Goal: Check status: Check status

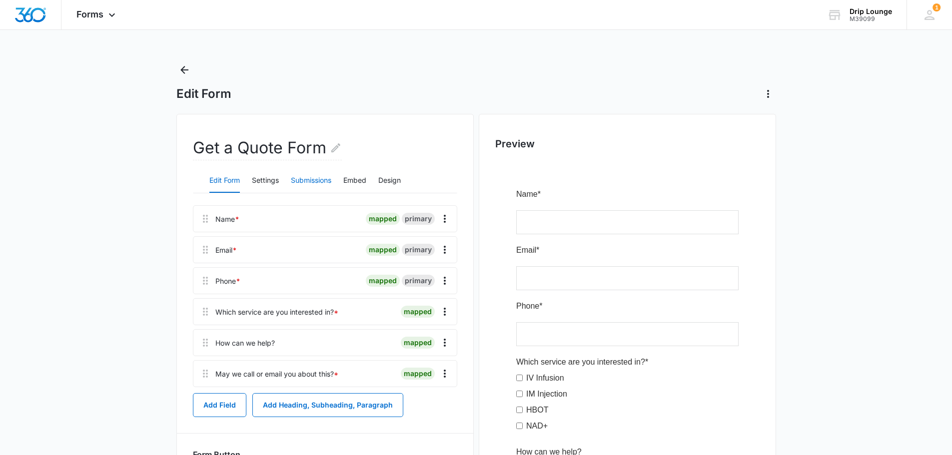
click at [312, 178] on button "Submissions" at bounding box center [311, 181] width 40 height 24
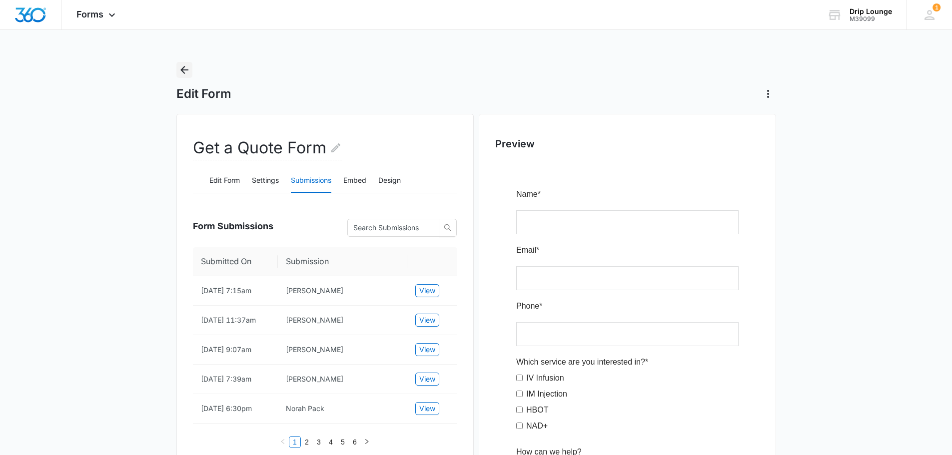
click at [179, 66] on icon "Back" at bounding box center [184, 70] width 12 height 12
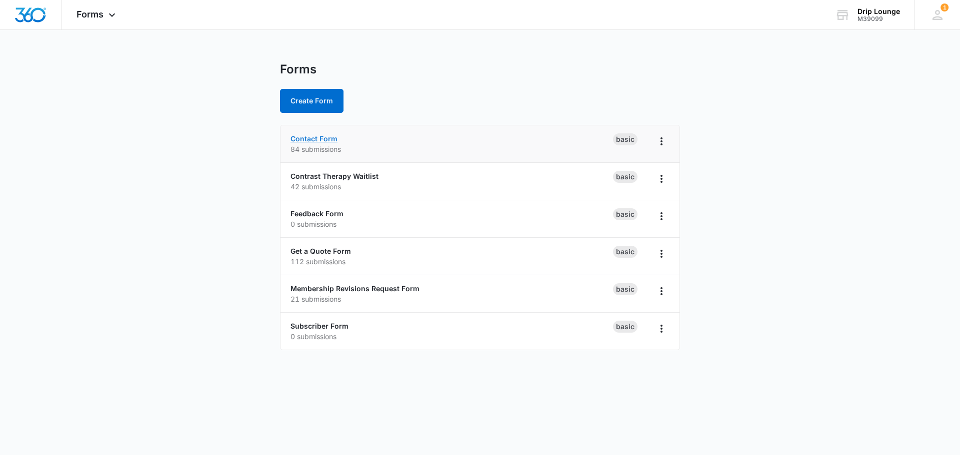
click at [323, 140] on link "Contact Form" at bounding box center [313, 138] width 47 height 8
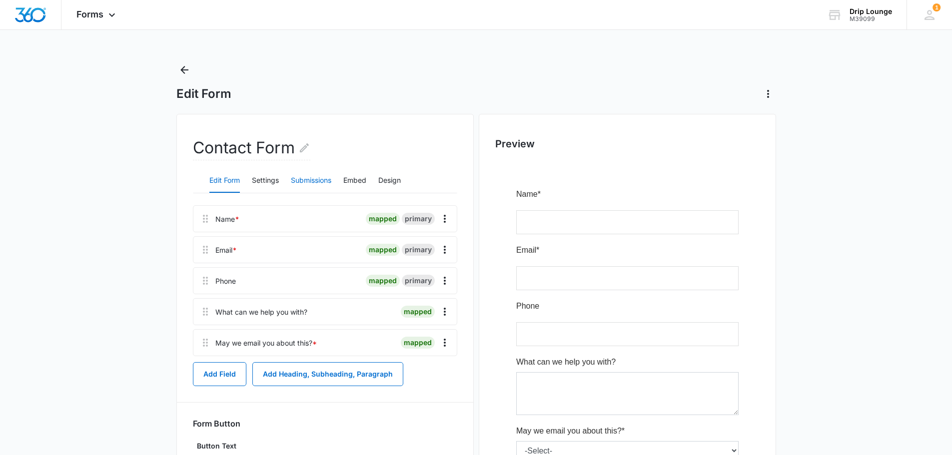
click at [326, 180] on button "Submissions" at bounding box center [311, 181] width 40 height 24
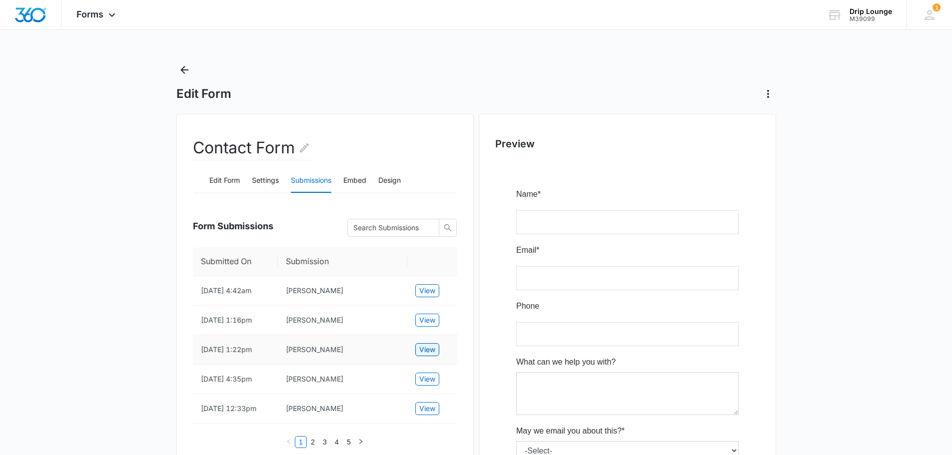
click at [426, 348] on span "View" at bounding box center [427, 349] width 16 height 11
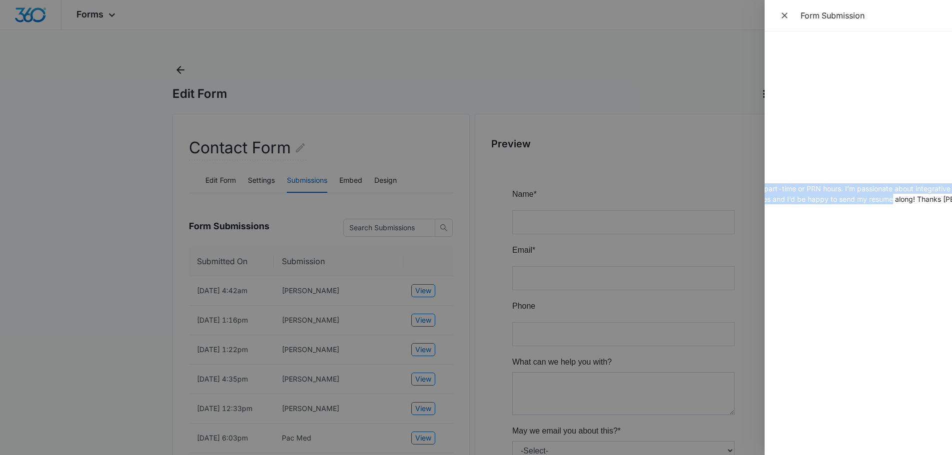
scroll to position [0, 300]
drag, startPoint x: 806, startPoint y: 189, endPoint x: 896, endPoint y: 206, distance: 91.7
click at [896, 206] on div "Submitted On [DATE] 1:22pm Name [PERSON_NAME] Email [EMAIL_ADDRESS][DOMAIN_NAME…" at bounding box center [858, 243] width 187 height 424
click at [902, 208] on div "Submitted On [DATE] 1:22pm Name [PERSON_NAME] Email [EMAIL_ADDRESS][DOMAIN_NAME…" at bounding box center [858, 243] width 187 height 424
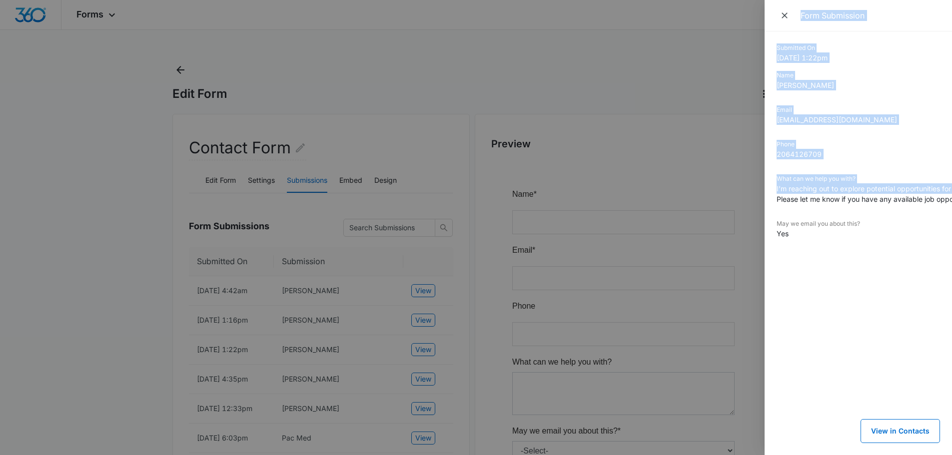
drag, startPoint x: 825, startPoint y: 188, endPoint x: 652, endPoint y: 221, distance: 175.6
click at [652, 221] on div "Form Submission Submitted On [DATE] 1:22pm Name [PERSON_NAME] Email [EMAIL_ADDR…" at bounding box center [476, 227] width 952 height 455
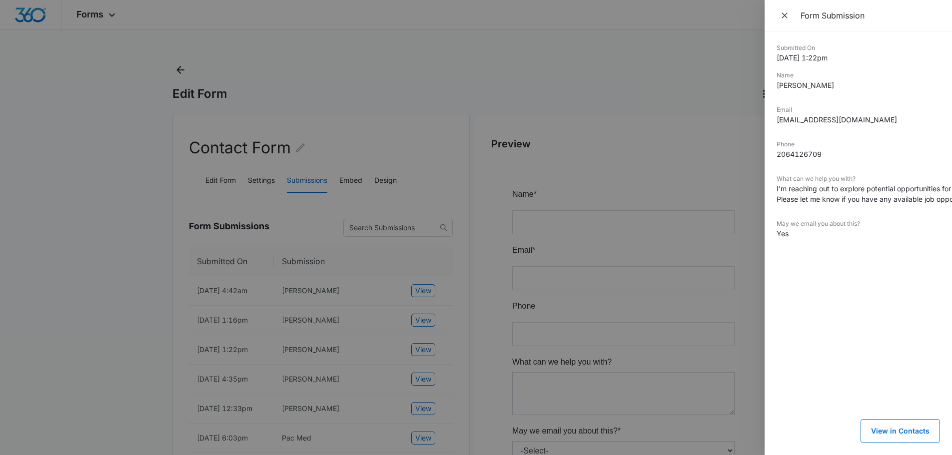
click at [832, 200] on dd "I’m reaching out to explore potential opportunities for full or part-time or PR…" at bounding box center [858, 193] width 163 height 21
drag, startPoint x: 817, startPoint y: 190, endPoint x: 902, endPoint y: 197, distance: 85.7
click at [902, 197] on dd "I’m reaching out to explore potential opportunities for full or part-time or PR…" at bounding box center [858, 193] width 163 height 21
click at [904, 198] on dd "I’m reaching out to explore potential opportunities for full or part-time or PR…" at bounding box center [858, 193] width 163 height 21
drag, startPoint x: 854, startPoint y: 188, endPoint x: 891, endPoint y: 196, distance: 37.8
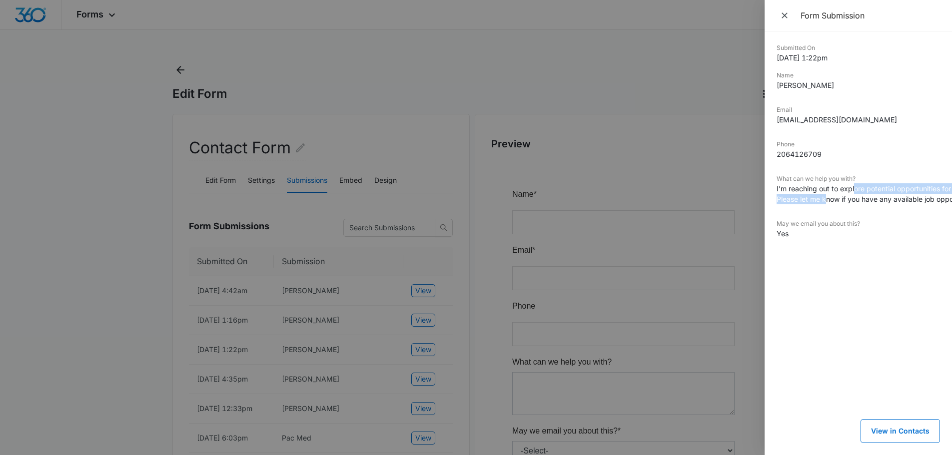
click at [891, 196] on dd "I’m reaching out to explore potential opportunities for full or part-time or PR…" at bounding box center [858, 193] width 163 height 21
click at [894, 202] on dd "I’m reaching out to explore potential opportunities for full or part-time or PR…" at bounding box center [858, 193] width 163 height 21
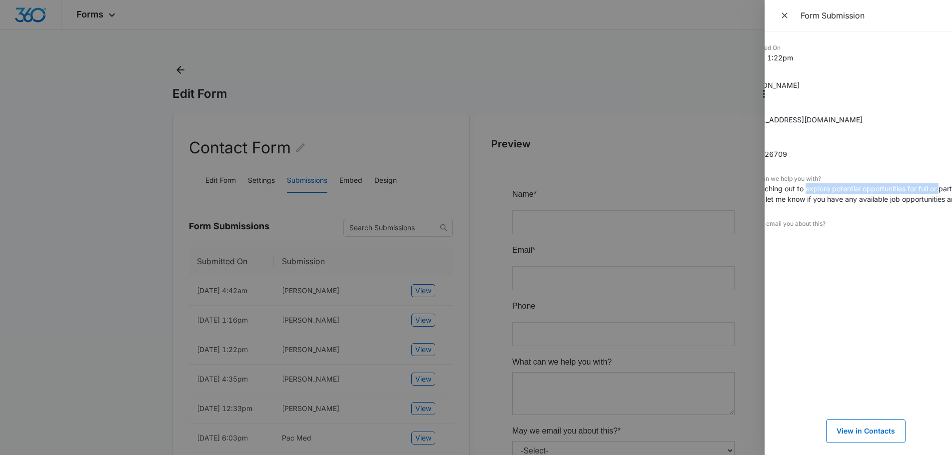
drag, startPoint x: 841, startPoint y: 188, endPoint x: 925, endPoint y: 193, distance: 84.6
click at [906, 192] on dd "I’m reaching out to explore potential opportunities for full or part-time or PR…" at bounding box center [823, 193] width 163 height 21
click at [896, 199] on dd "I’m reaching out to explore potential opportunities for full or part-time or PR…" at bounding box center [822, 193] width 163 height 21
drag, startPoint x: 874, startPoint y: 190, endPoint x: 921, endPoint y: 195, distance: 47.8
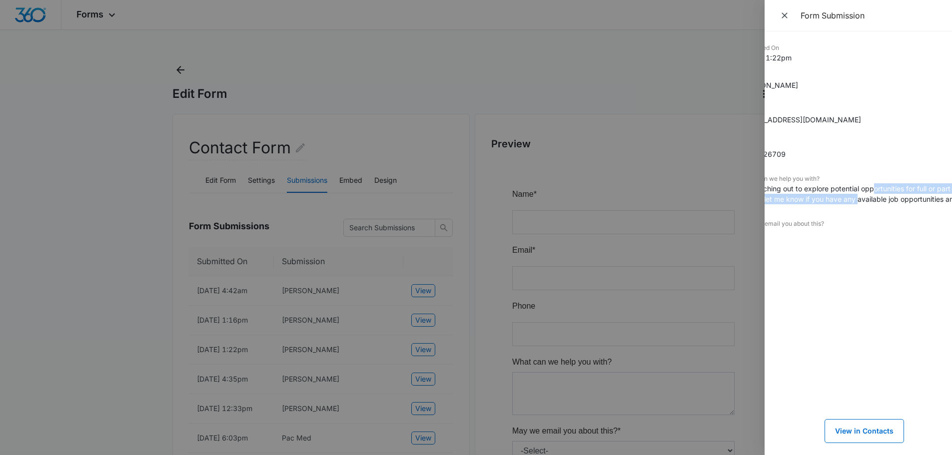
click at [904, 195] on dd "I’m reaching out to explore potential opportunities for full or part-time or PR…" at bounding box center [822, 193] width 163 height 21
click at [872, 198] on dd "I’m reaching out to explore potential opportunities for full or part-time or PR…" at bounding box center [822, 193] width 163 height 21
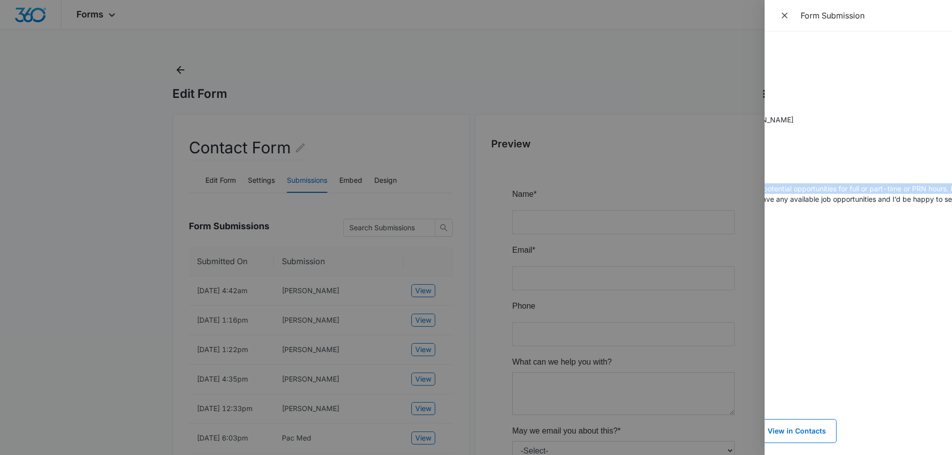
scroll to position [0, 31]
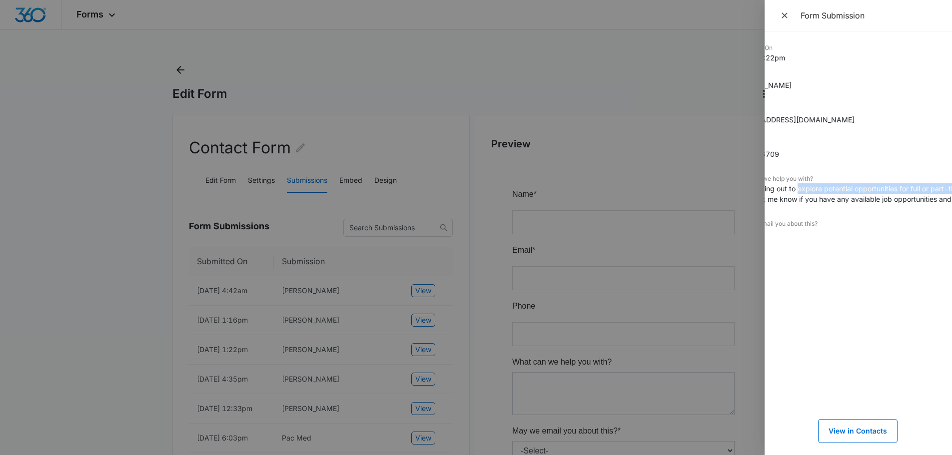
drag, startPoint x: 805, startPoint y: 188, endPoint x: 767, endPoint y: 198, distance: 39.8
click at [767, 198] on dd "I’m reaching out to explore potential opportunities for full or part-time or PR…" at bounding box center [815, 193] width 163 height 21
click at [848, 181] on dt "What can we help you with?" at bounding box center [826, 178] width 163 height 9
drag, startPoint x: 893, startPoint y: 185, endPoint x: 935, endPoint y: 191, distance: 42.4
click at [909, 191] on dd "I’m reaching out to explore potential opportunities for full or part-time or PR…" at bounding box center [826, 193] width 163 height 21
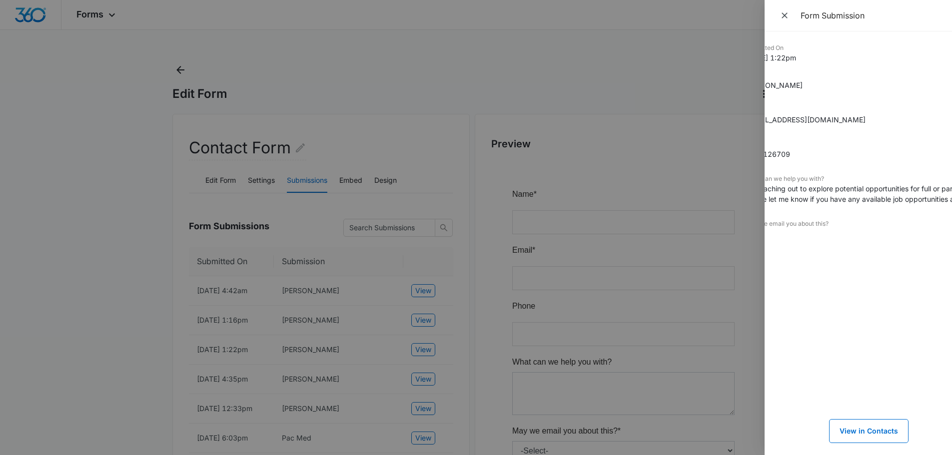
click at [828, 196] on dd "I’m reaching out to explore potential opportunities for full or part-time or PR…" at bounding box center [826, 193] width 163 height 21
drag, startPoint x: 808, startPoint y: 198, endPoint x: 782, endPoint y: 193, distance: 27.0
click at [782, 193] on dd "I’m reaching out to explore potential opportunities for full or part-time or PR…" at bounding box center [826, 193] width 163 height 21
click at [785, 196] on dd "I’m reaching out to explore potential opportunities for full or part-time or PR…" at bounding box center [826, 193] width 163 height 21
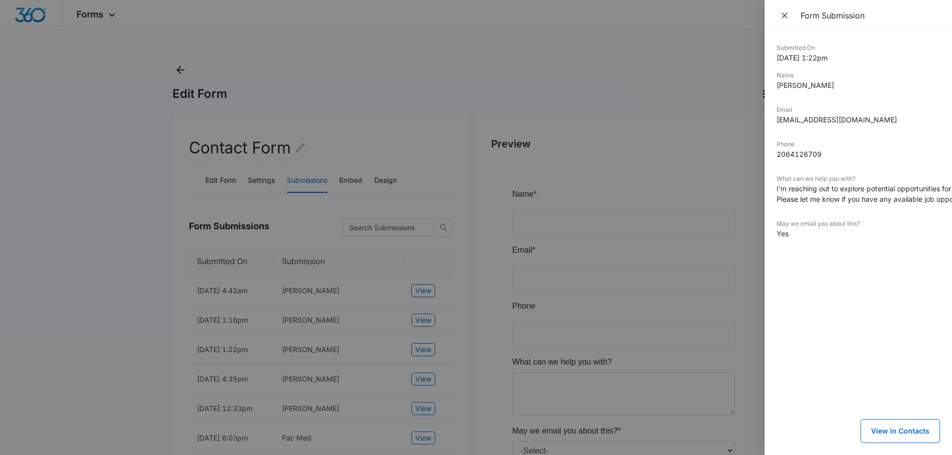
drag, startPoint x: 808, startPoint y: 196, endPoint x: 774, endPoint y: 194, distance: 33.6
click at [766, 197] on div "Submitted On [DATE] 1:22pm Name [PERSON_NAME] Email [EMAIL_ADDRESS][DOMAIN_NAME…" at bounding box center [858, 243] width 187 height 424
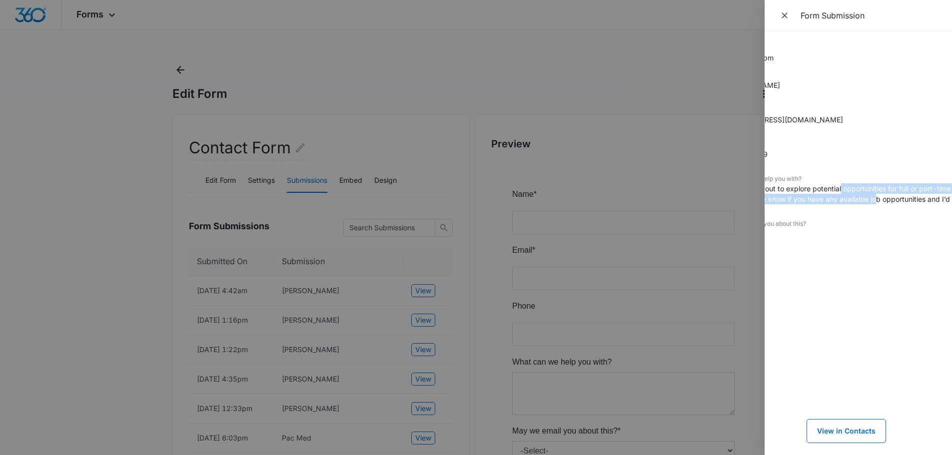
scroll to position [0, 56]
drag, startPoint x: 895, startPoint y: 188, endPoint x: 927, endPoint y: 211, distance: 39.1
click at [927, 211] on div "Submitted On [DATE] 1:22pm Name [PERSON_NAME] Email [EMAIL_ADDRESS][DOMAIN_NAME…" at bounding box center [858, 243] width 187 height 424
click at [875, 195] on dd "I’m reaching out to explore potential opportunities for full or part-time or PR…" at bounding box center [802, 193] width 163 height 21
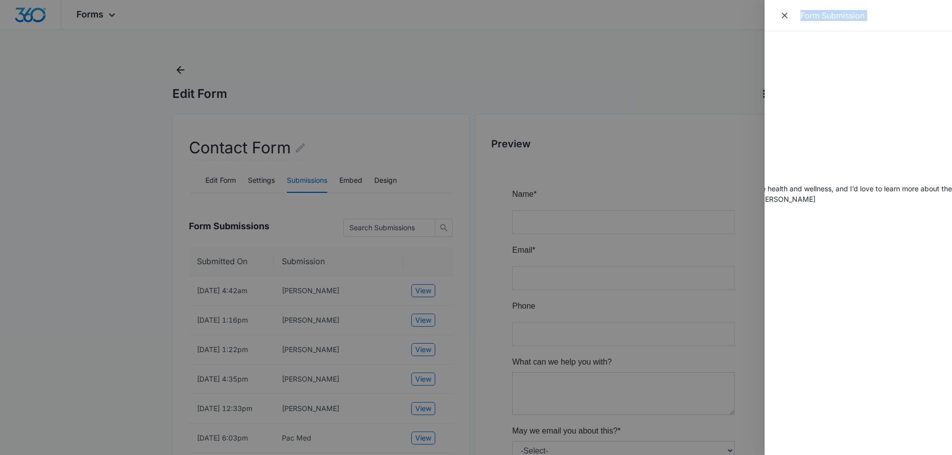
scroll to position [0, 0]
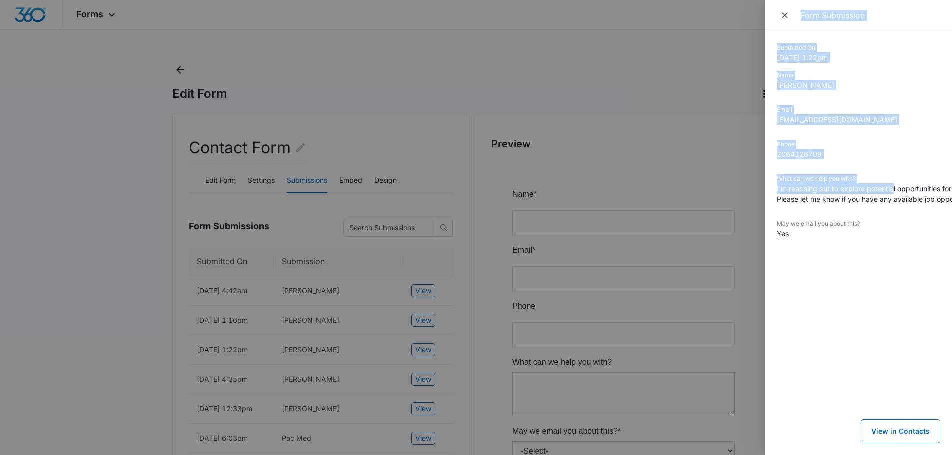
drag, startPoint x: 838, startPoint y: 188, endPoint x: 717, endPoint y: 228, distance: 126.8
click at [717, 228] on div "Form Submission Submitted On [DATE] 1:22pm Name [PERSON_NAME] Email [EMAIL_ADDR…" at bounding box center [476, 227] width 952 height 455
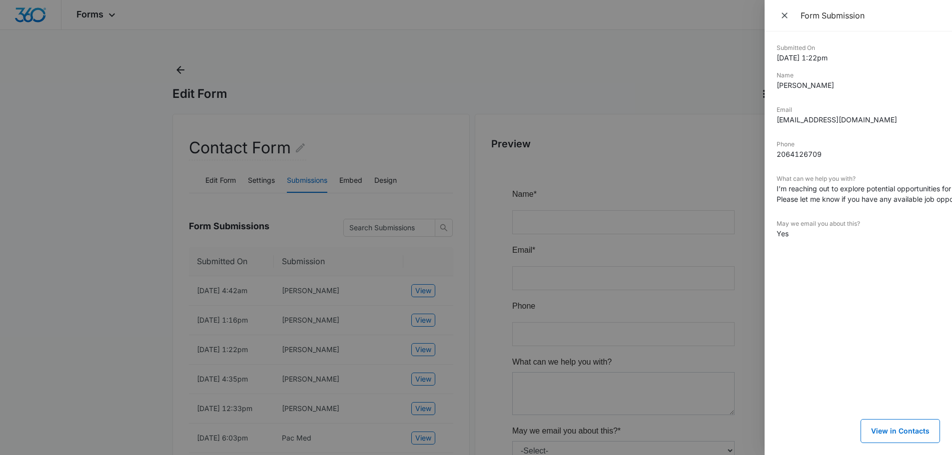
click at [841, 196] on dd "I’m reaching out to explore potential opportunities for full or part-time or PR…" at bounding box center [858, 193] width 163 height 21
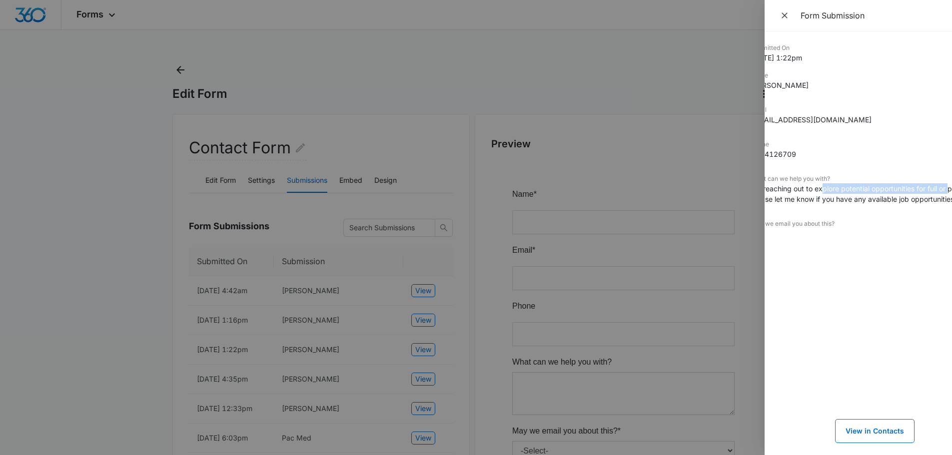
scroll to position [0, 32]
drag, startPoint x: 846, startPoint y: 187, endPoint x: 928, endPoint y: 187, distance: 81.5
click at [908, 187] on dd "I’m reaching out to explore potential opportunities for full or part-time or PR…" at bounding box center [826, 193] width 163 height 21
click at [790, 189] on dd "I’m reaching out to explore potential opportunities for full or part-time or PR…" at bounding box center [826, 193] width 163 height 21
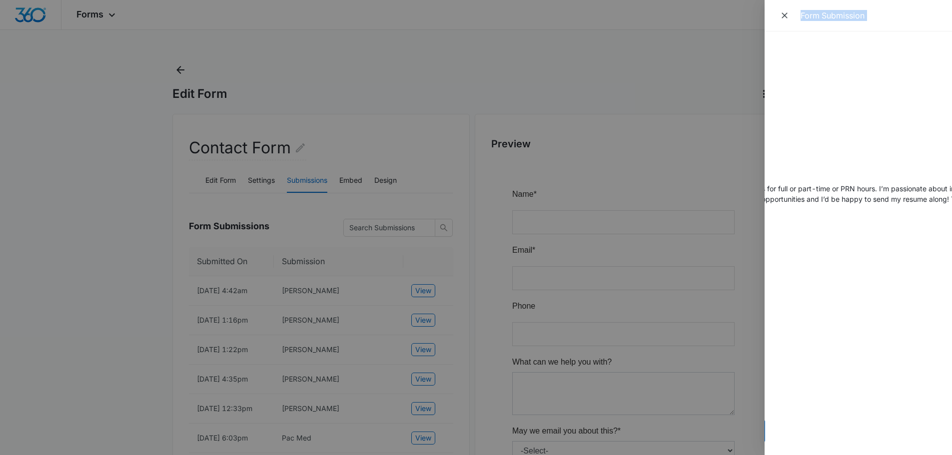
scroll to position [0, 0]
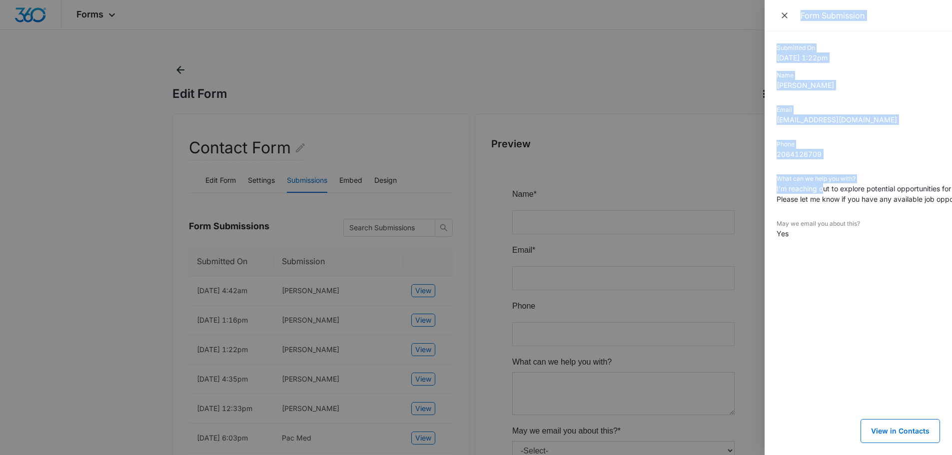
drag, startPoint x: 790, startPoint y: 189, endPoint x: 750, endPoint y: 205, distance: 43.1
click at [750, 205] on div "Form Submission Submitted On [DATE] 1:22pm Name [PERSON_NAME] Email [EMAIL_ADDR…" at bounding box center [476, 227] width 952 height 455
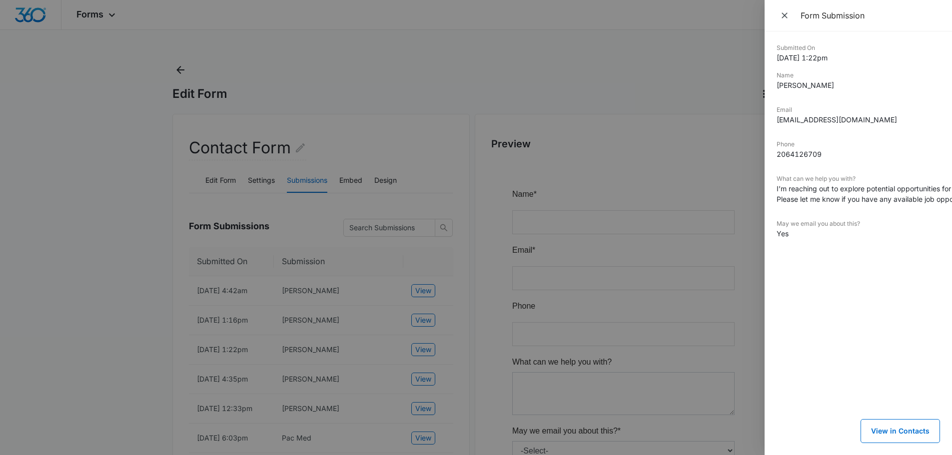
click at [842, 188] on dd "I’m reaching out to explore potential opportunities for full or part-time or PR…" at bounding box center [858, 193] width 163 height 21
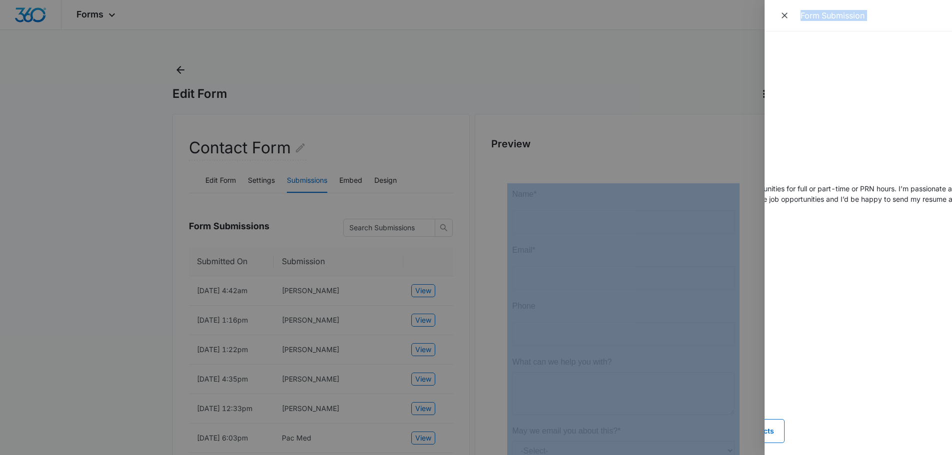
scroll to position [0, 171]
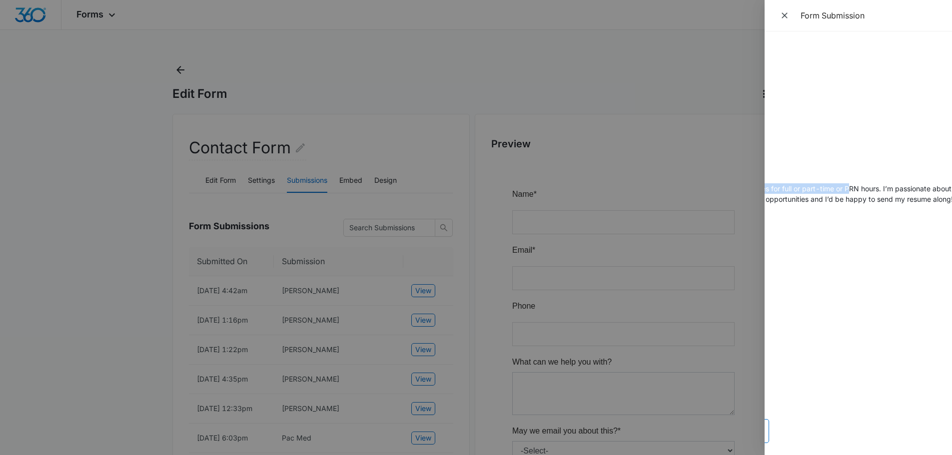
drag, startPoint x: 863, startPoint y: 189, endPoint x: 851, endPoint y: 190, distance: 12.1
click at [769, 190] on dd "I’m reaching out to explore potential opportunities for full or part-time or PR…" at bounding box center [687, 193] width 163 height 21
drag, startPoint x: 886, startPoint y: 191, endPoint x: 766, endPoint y: 197, distance: 120.6
click at [766, 197] on dd "I’m reaching out to explore potential opportunities for full or part-time or PR…" at bounding box center [778, 193] width 163 height 21
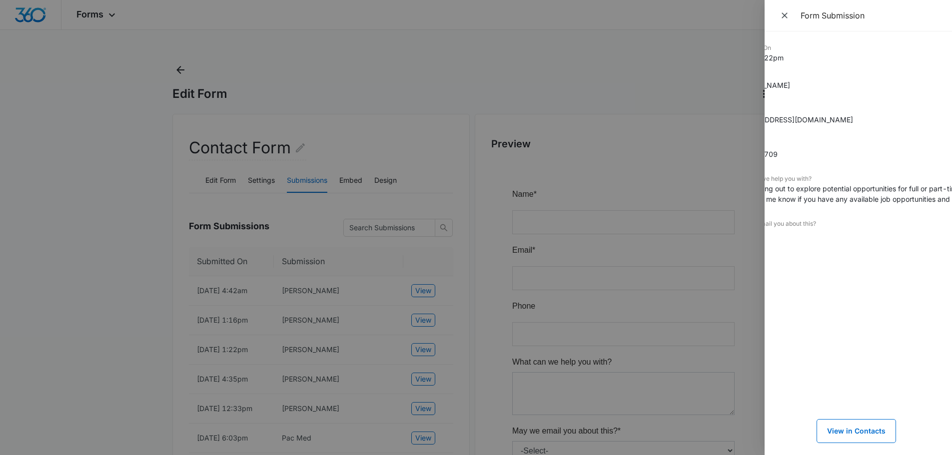
click at [811, 191] on dd "I’m reaching out to explore potential opportunities for full or part-time or PR…" at bounding box center [814, 193] width 163 height 21
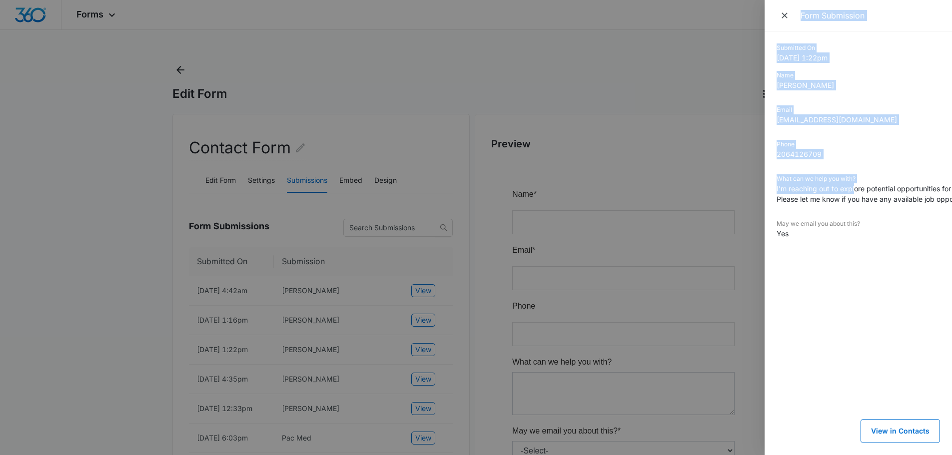
drag, startPoint x: 811, startPoint y: 191, endPoint x: 717, endPoint y: 201, distance: 95.0
click at [717, 201] on div "Form Submission Submitted On [DATE] 1:22pm Name [PERSON_NAME] Email [EMAIL_ADDR…" at bounding box center [476, 227] width 952 height 455
click at [820, 192] on dd "I’m reaching out to explore potential opportunities for full or part-time or PR…" at bounding box center [858, 193] width 163 height 21
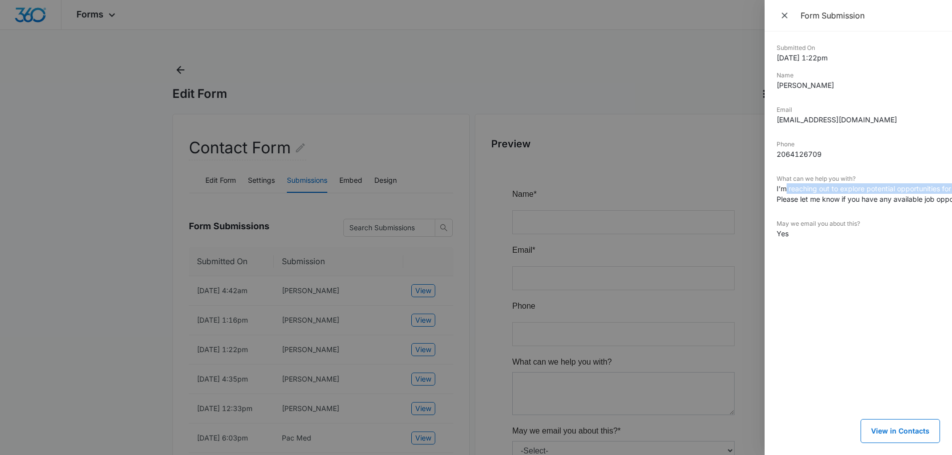
drag, startPoint x: 786, startPoint y: 190, endPoint x: 805, endPoint y: 194, distance: 19.8
click at [805, 194] on dd "I’m reaching out to explore potential opportunities for full or part-time or PR…" at bounding box center [858, 193] width 163 height 21
click at [842, 137] on dl "Submitted On [DATE] 1:22pm Name [PERSON_NAME] Email [EMAIL_ADDRESS][DOMAIN_NAME…" at bounding box center [858, 148] width 163 height 210
click at [817, 190] on dd "I’m reaching out to explore potential opportunities for full or part-time or PR…" at bounding box center [858, 193] width 163 height 21
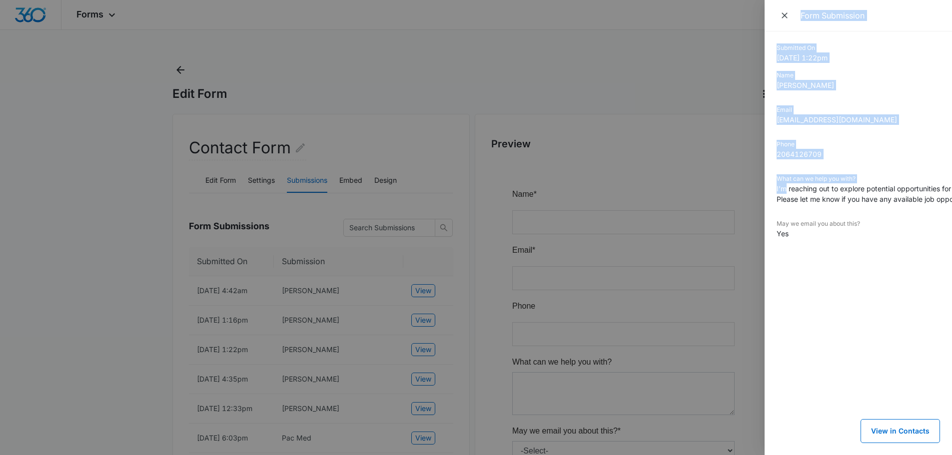
drag, startPoint x: 786, startPoint y: 189, endPoint x: 758, endPoint y: 195, distance: 28.3
click at [758, 195] on div "Form Submission Submitted On [DATE] 1:22pm Name [PERSON_NAME] Email [EMAIL_ADDR…" at bounding box center [476, 227] width 952 height 455
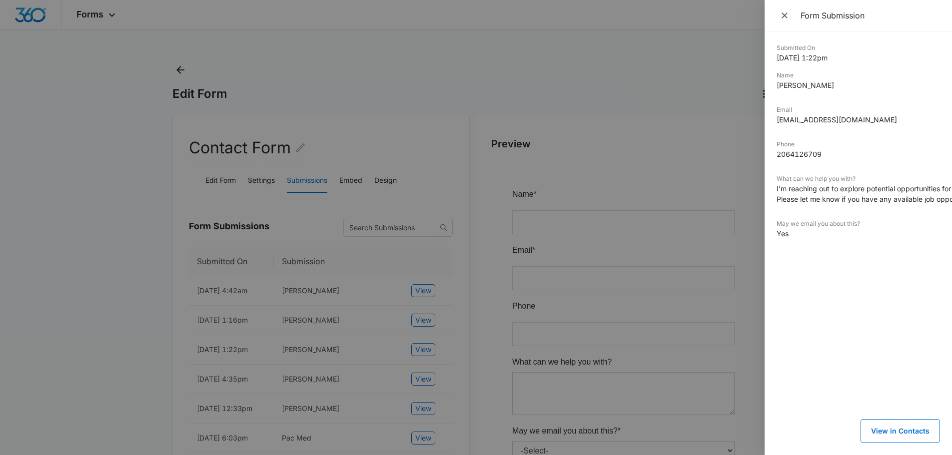
click at [789, 189] on dd "I’m reaching out to explore potential opportunities for full or part-time or PR…" at bounding box center [858, 193] width 163 height 21
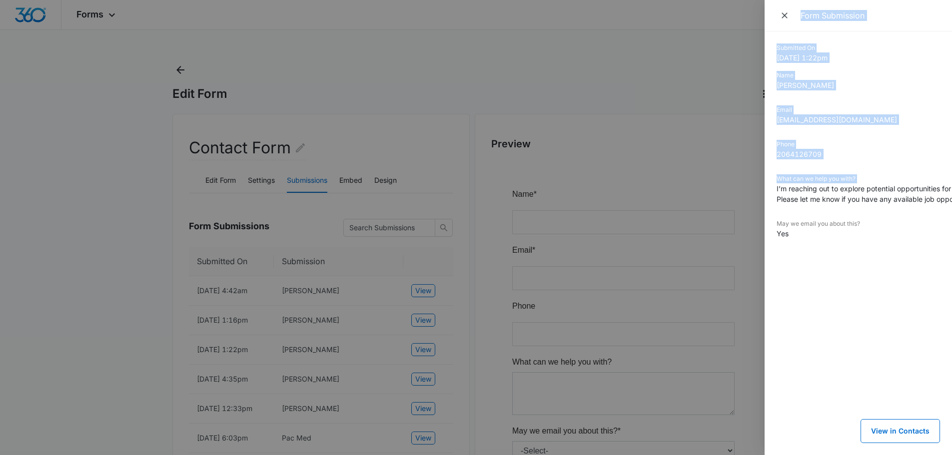
drag, startPoint x: 777, startPoint y: 189, endPoint x: 738, endPoint y: 197, distance: 39.3
click at [738, 197] on div "Form Submission Submitted On [DATE] 1:22pm Name [PERSON_NAME] Email [EMAIL_ADDR…" at bounding box center [476, 227] width 952 height 455
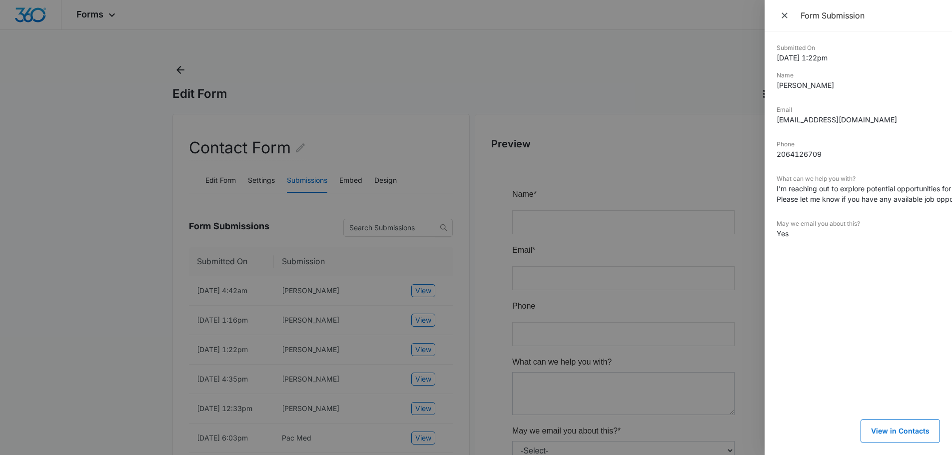
click at [807, 193] on dd "I’m reaching out to explore potential opportunities for full or part-time or PR…" at bounding box center [858, 193] width 163 height 21
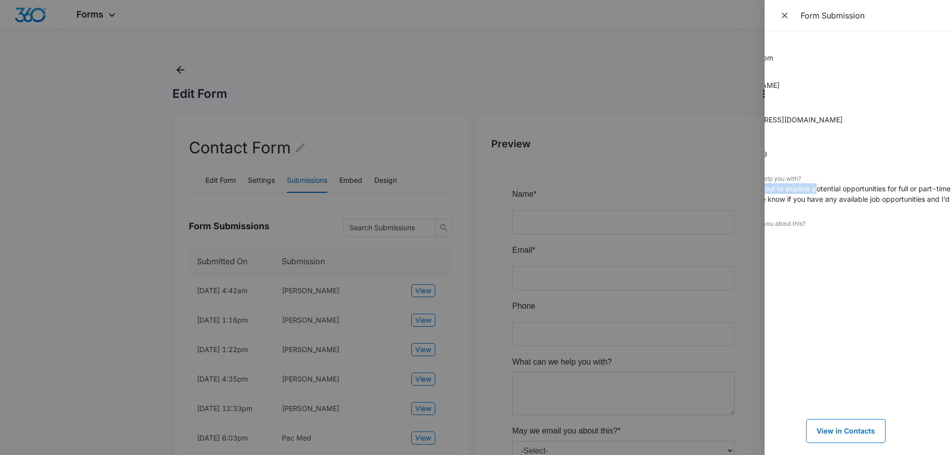
scroll to position [0, 66]
drag, startPoint x: 871, startPoint y: 189, endPoint x: 909, endPoint y: 192, distance: 38.7
click at [874, 192] on dd "I’m reaching out to explore potential opportunities for full or part-time or PR…" at bounding box center [792, 193] width 163 height 21
click at [502, 226] on div at bounding box center [476, 227] width 952 height 455
